Goal: Information Seeking & Learning: Learn about a topic

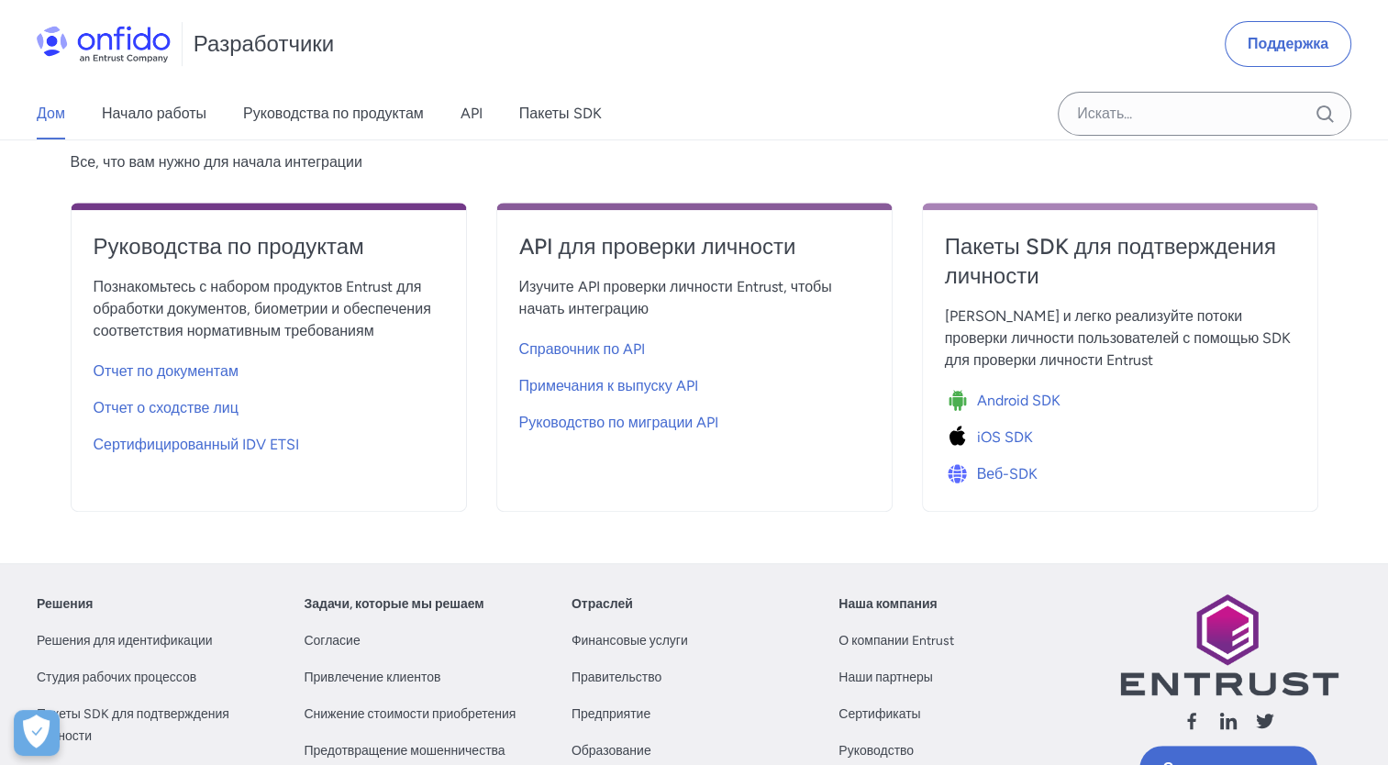
scroll to position [677, 0]
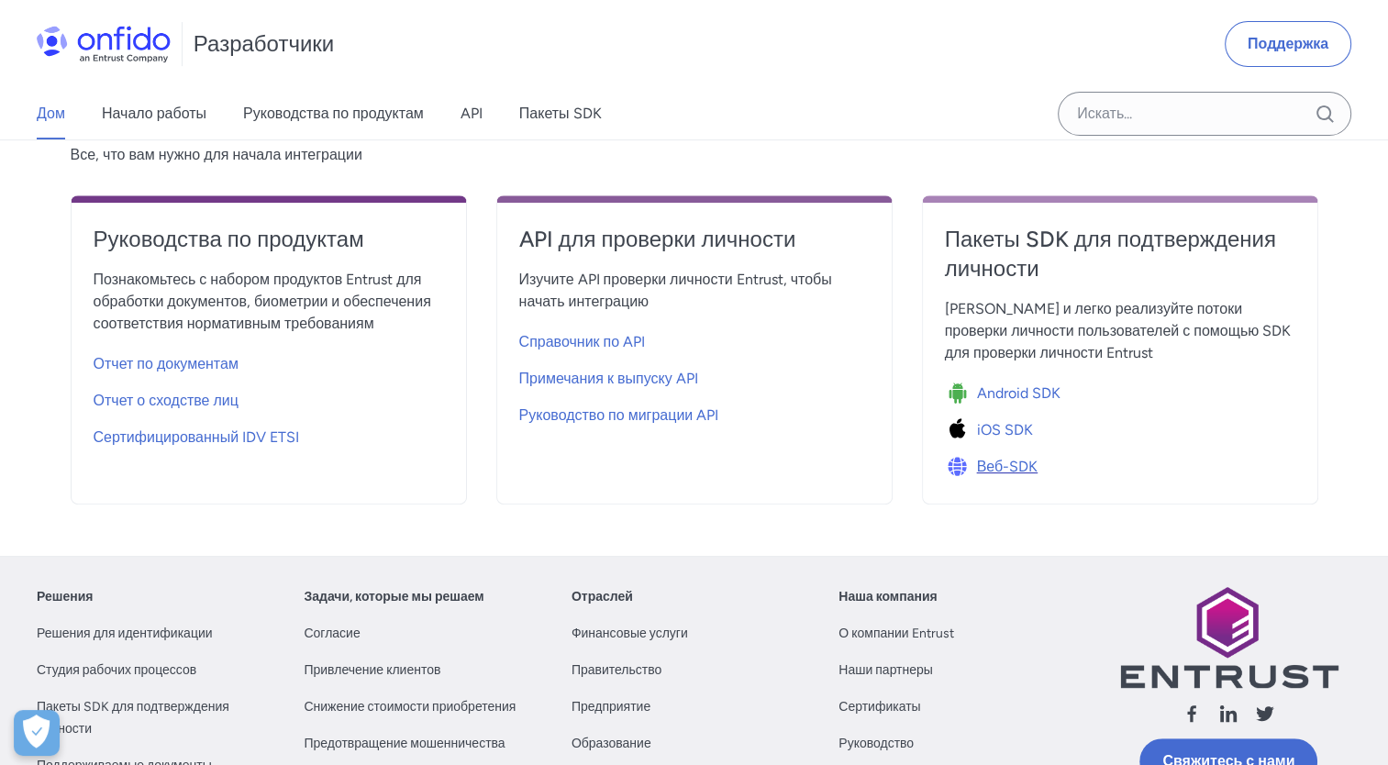
click at [1013, 460] on span "Веб-SDK" at bounding box center [1007, 467] width 61 height 22
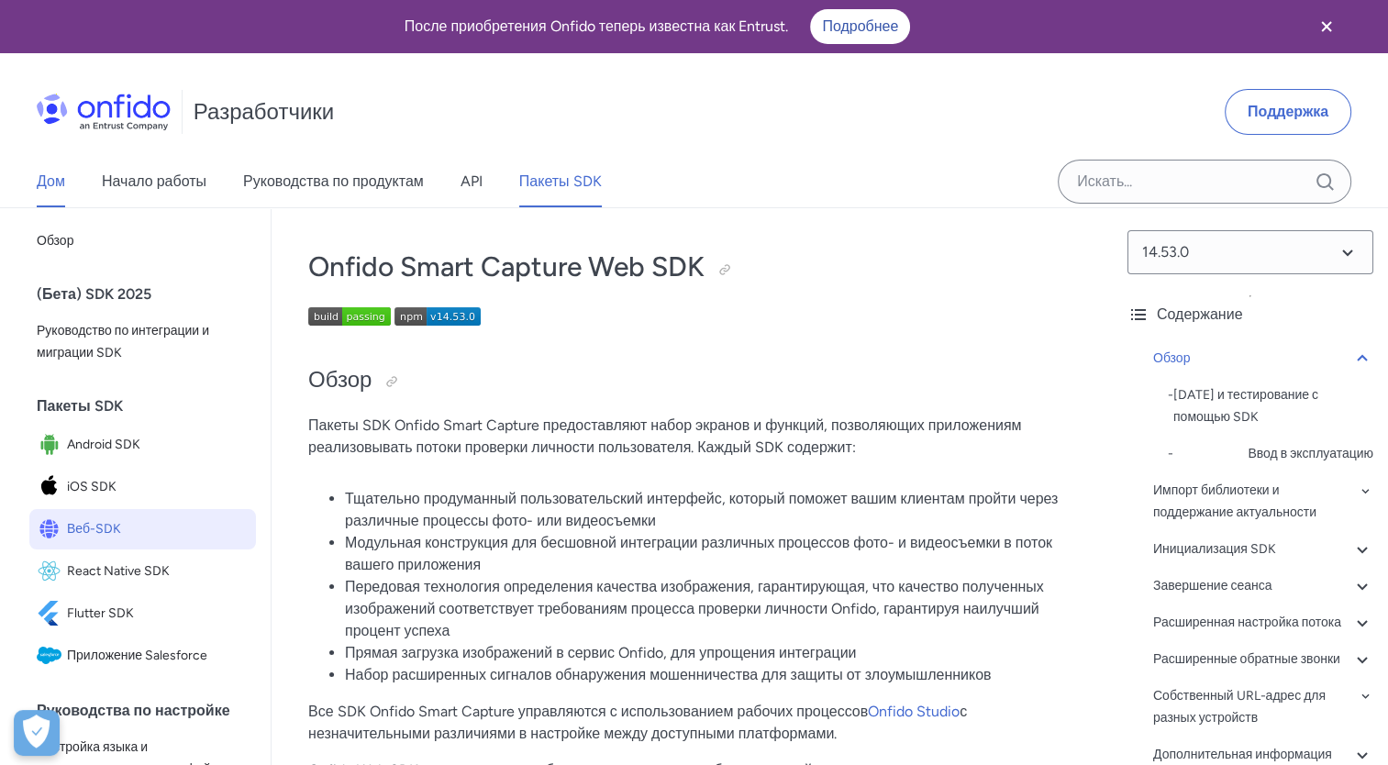
click at [44, 187] on link "Дом" at bounding box center [51, 181] width 28 height 51
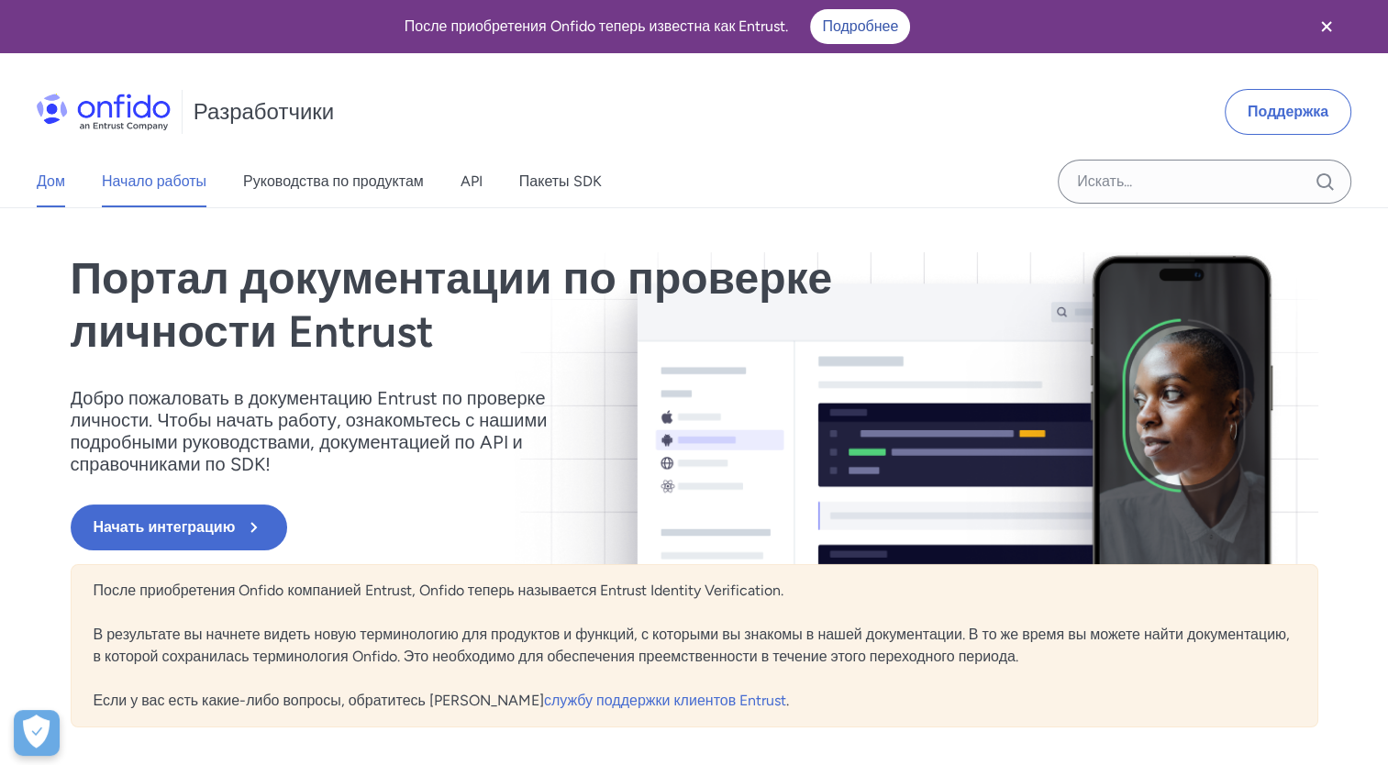
click at [147, 196] on link "Начало работы" at bounding box center [154, 181] width 105 height 51
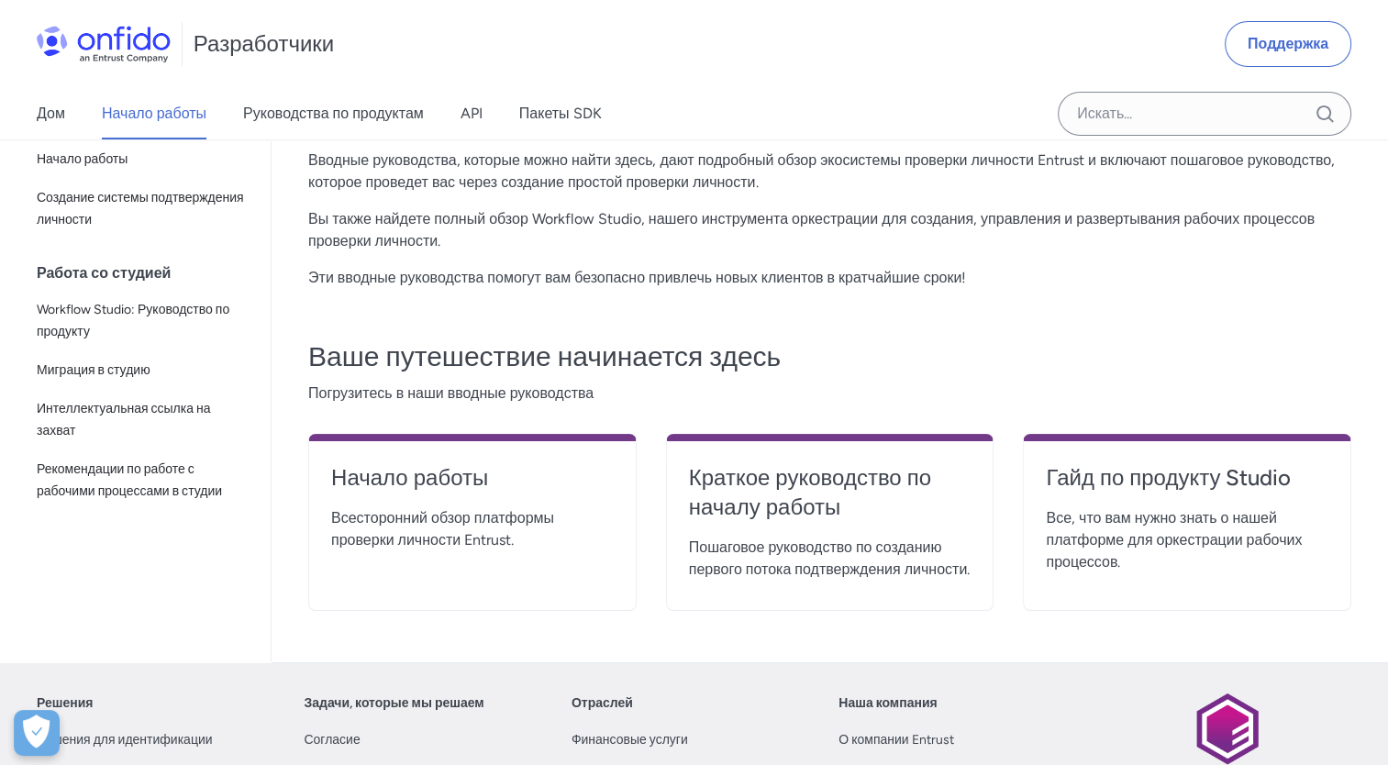
scroll to position [252, 0]
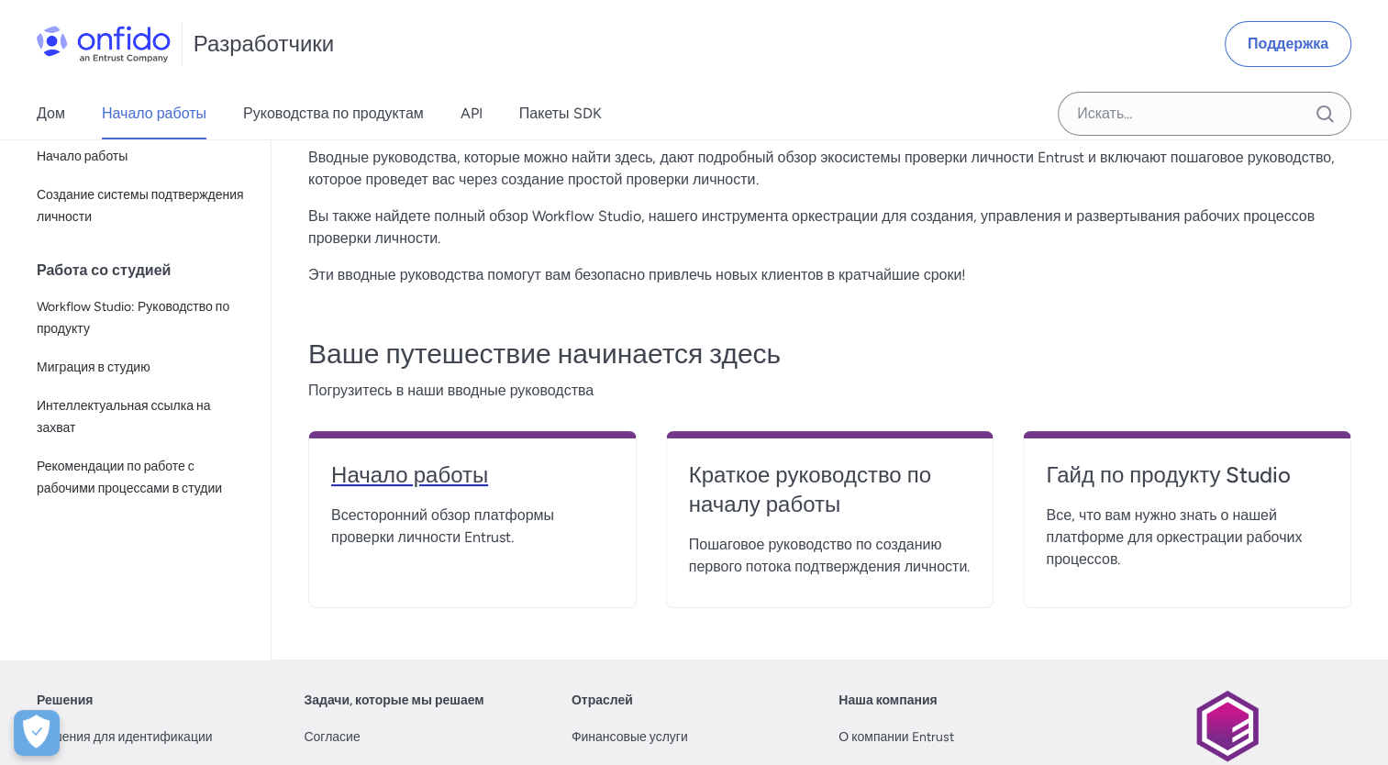
click at [460, 482] on h4 "Начало работы" at bounding box center [472, 474] width 283 height 29
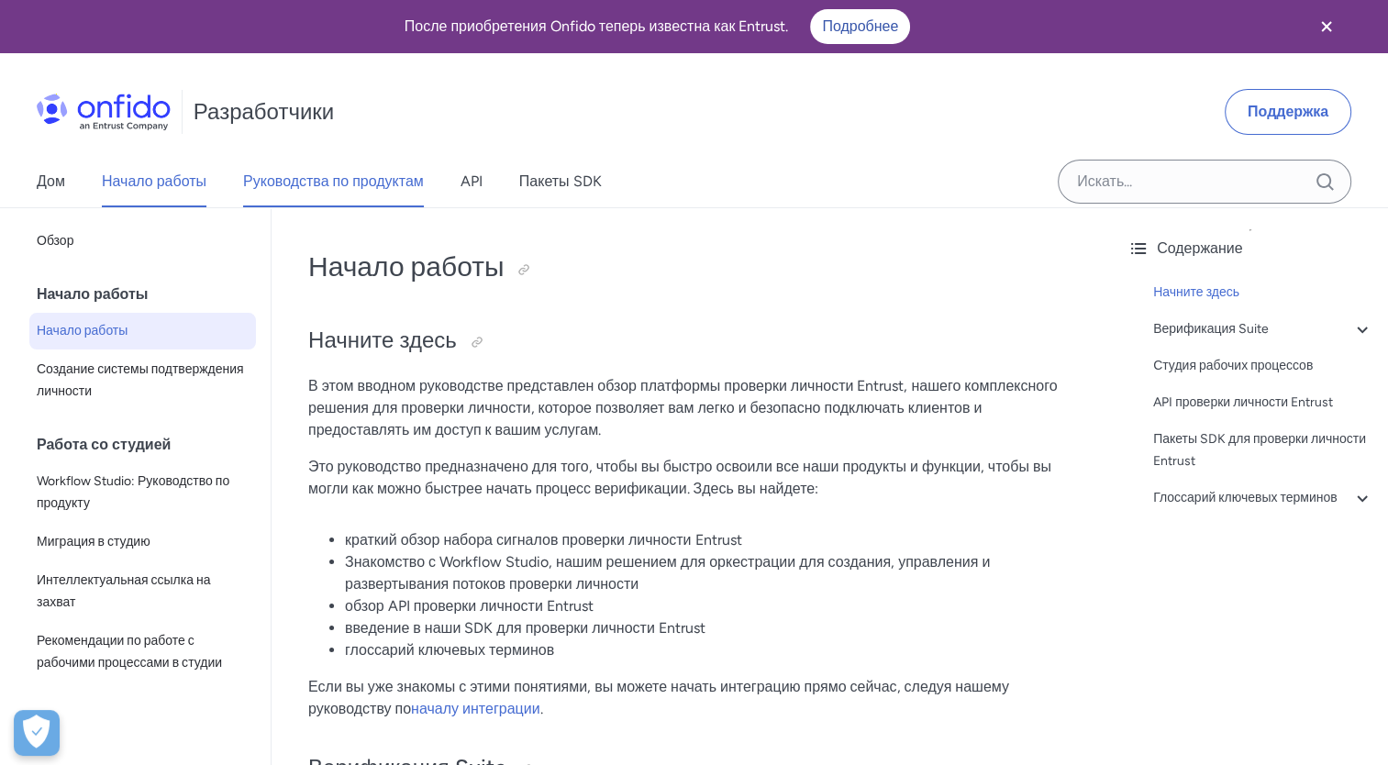
click at [395, 194] on link "Руководства по продуктам" at bounding box center [333, 181] width 181 height 51
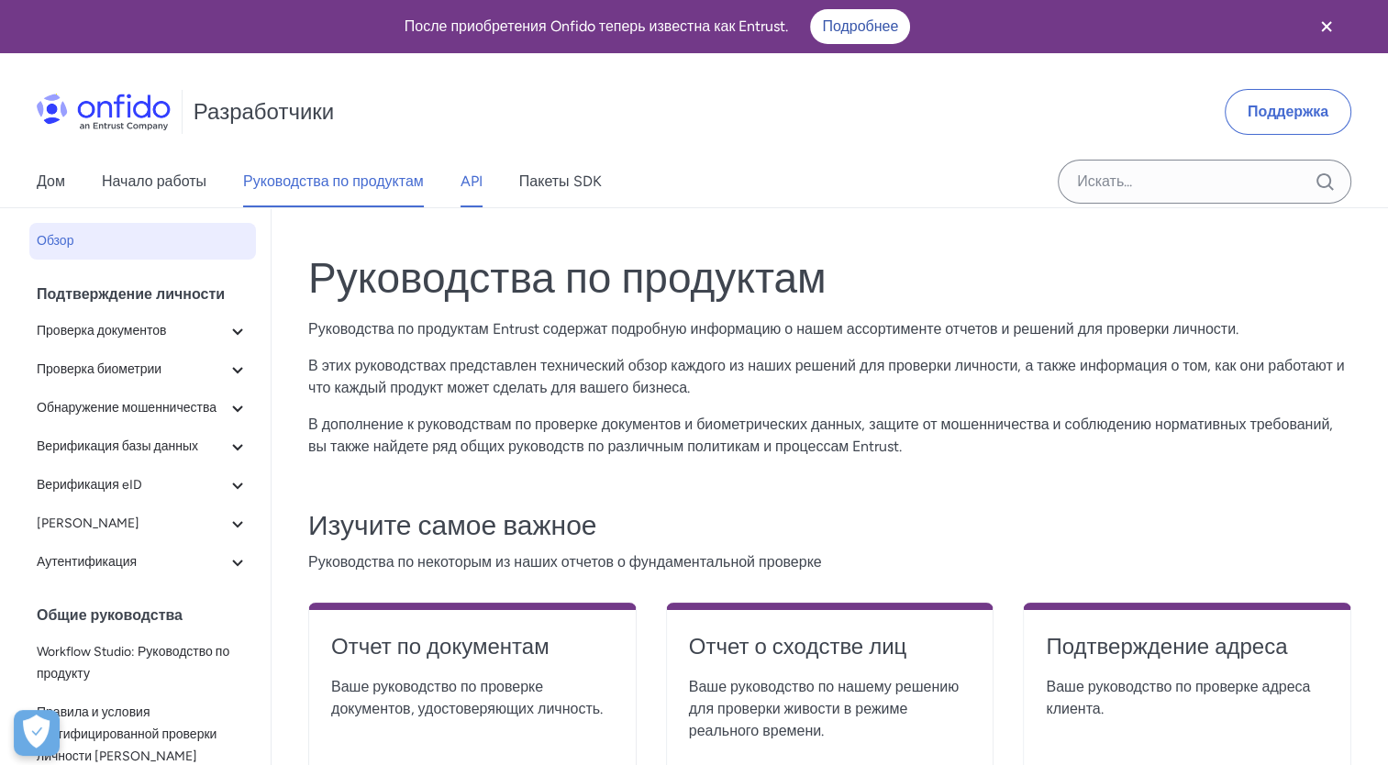
click at [471, 188] on link "API" at bounding box center [471, 181] width 22 height 51
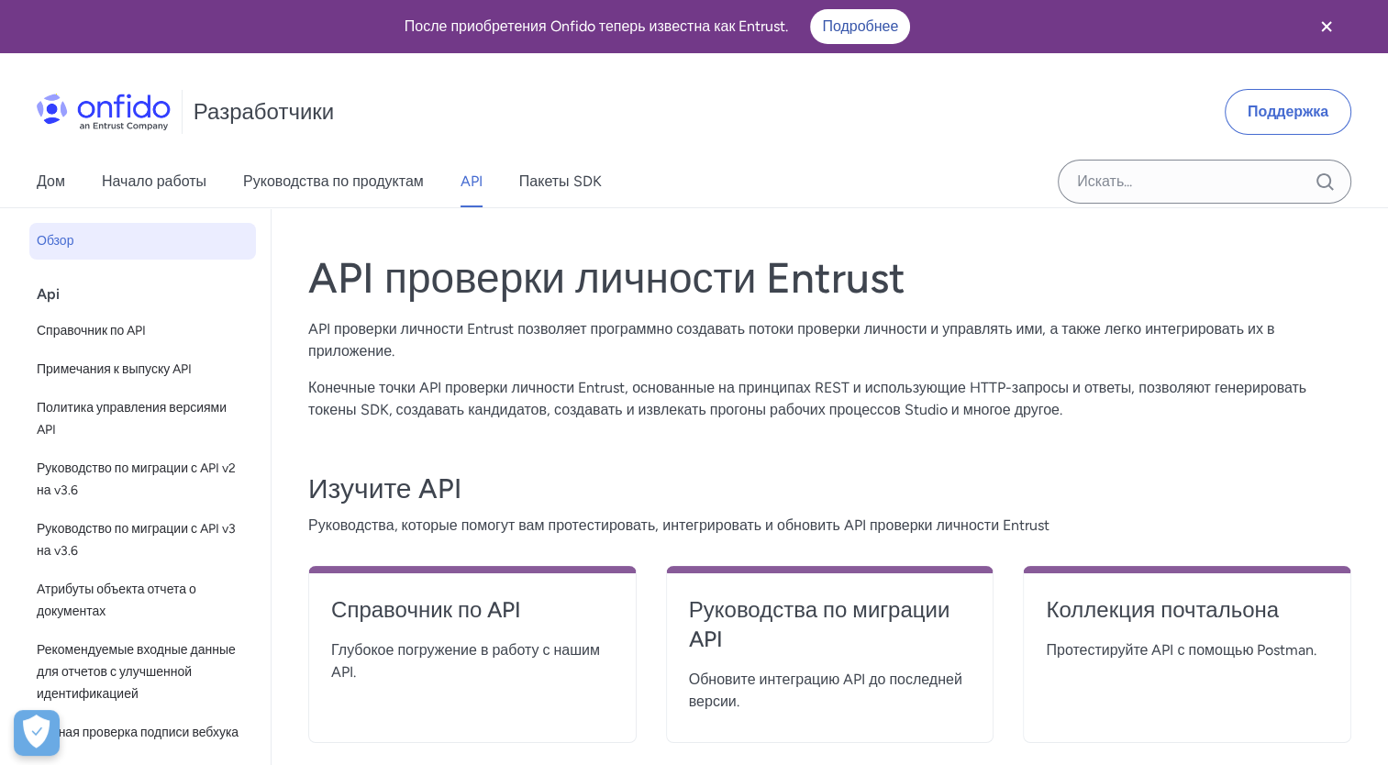
click at [154, 387] on div "Api Справочник по API Примечания к выпуску API Политика управления версиями API…" at bounding box center [150, 522] width 227 height 492
click at [174, 371] on span "Примечания к выпуску API" at bounding box center [143, 370] width 212 height 22
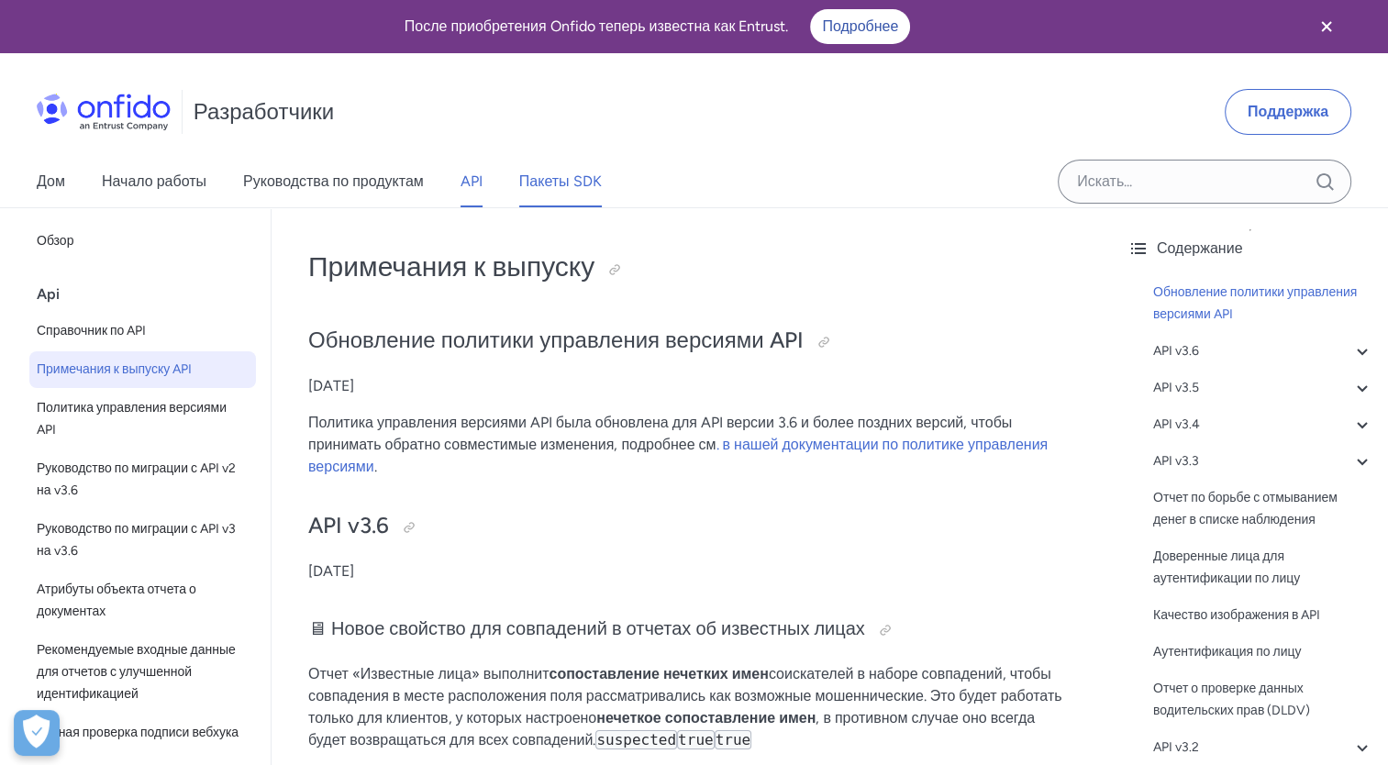
click at [558, 192] on link "Пакеты SDK" at bounding box center [560, 181] width 83 height 51
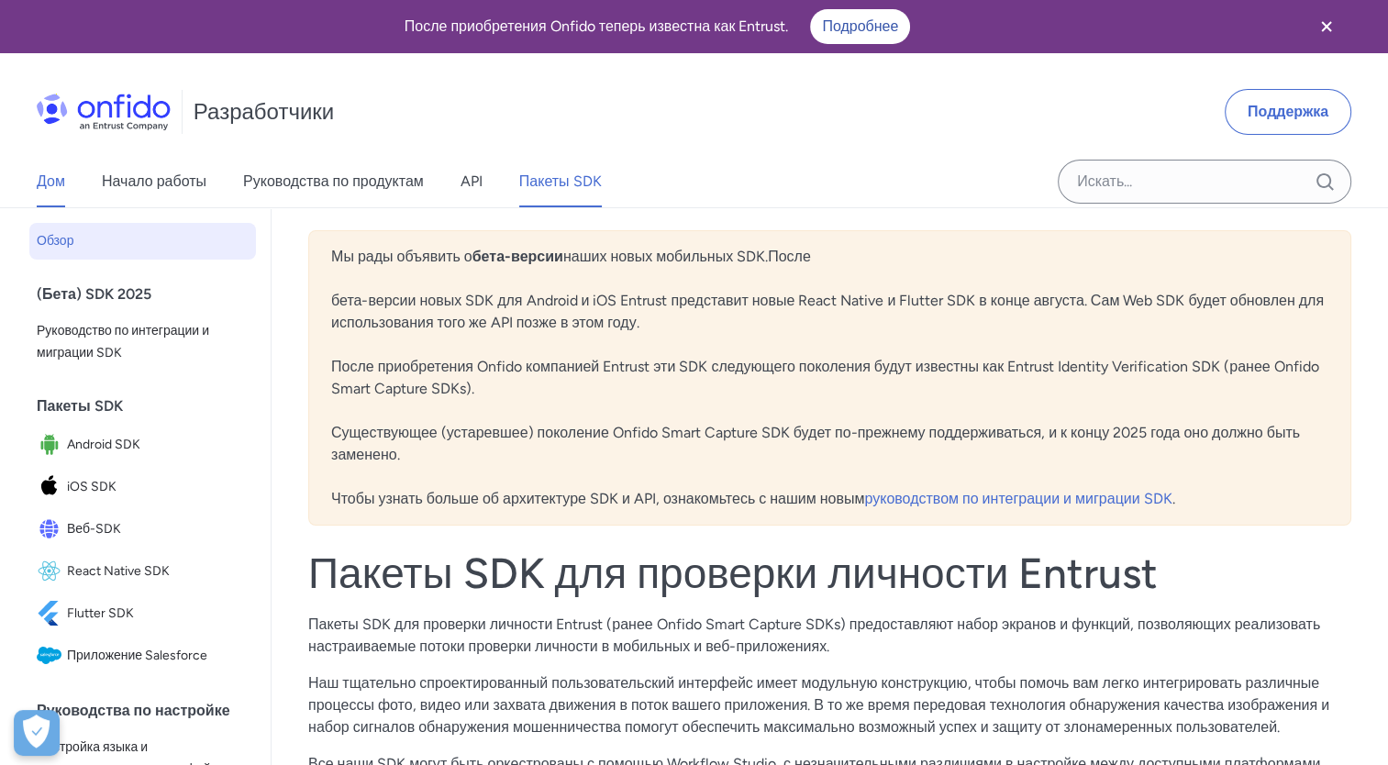
click at [57, 188] on link "Дом" at bounding box center [51, 181] width 28 height 51
